Goal: Task Accomplishment & Management: Use online tool/utility

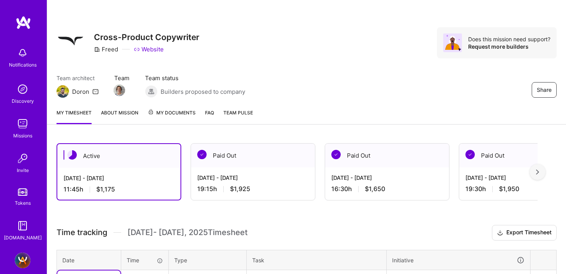
scroll to position [179, 0]
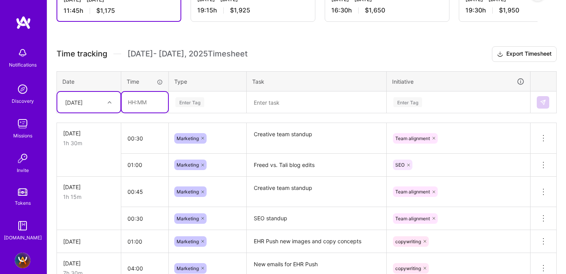
click at [141, 100] on input "text" at bounding box center [145, 102] width 46 height 21
type input "01:00"
click at [199, 101] on div "Enter Tag" at bounding box center [189, 102] width 29 height 12
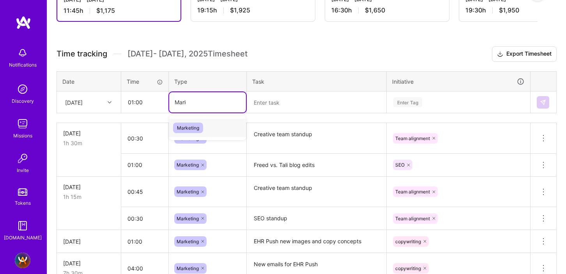
type input "Market"
click at [191, 126] on span "Marketing" at bounding box center [188, 128] width 30 height 11
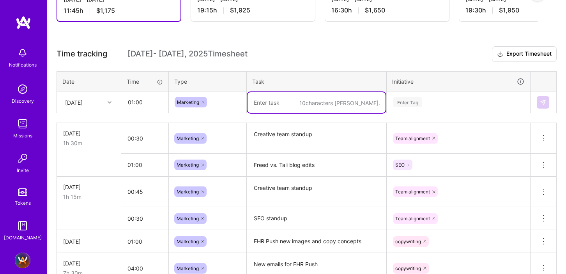
click at [252, 103] on textarea at bounding box center [316, 102] width 138 height 21
type textarea "Freed vs. [PERSON_NAME] blog edits"
click at [409, 98] on div "Enter Tag" at bounding box center [407, 102] width 29 height 12
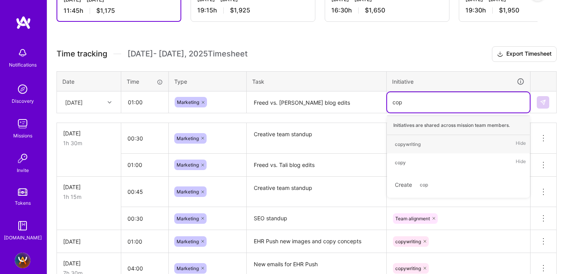
type input "copy"
click at [411, 141] on div "copywriting" at bounding box center [408, 144] width 26 height 8
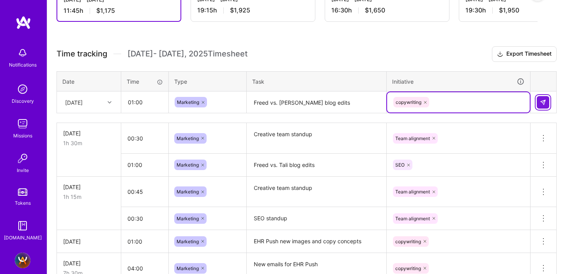
click at [542, 102] on img at bounding box center [543, 102] width 6 height 6
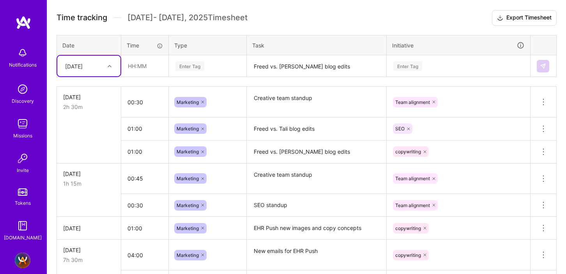
scroll to position [213, 0]
